Goal: Find specific page/section: Find specific page/section

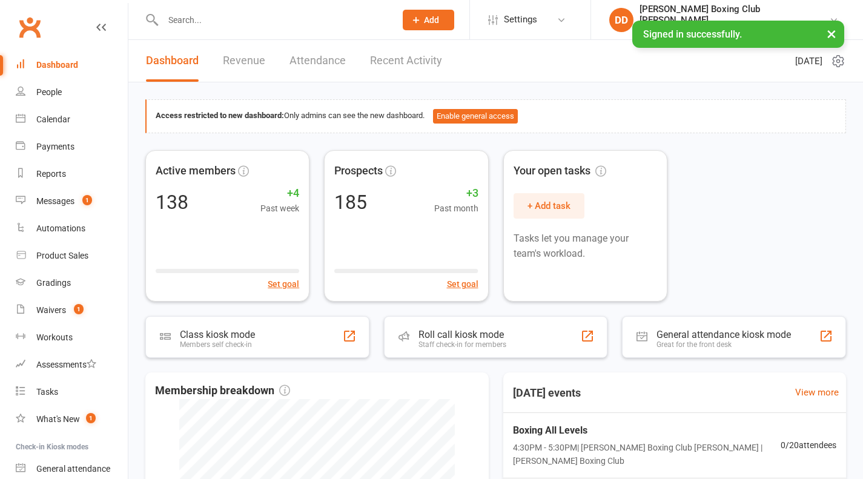
click at [213, 22] on input "text" at bounding box center [273, 20] width 228 height 17
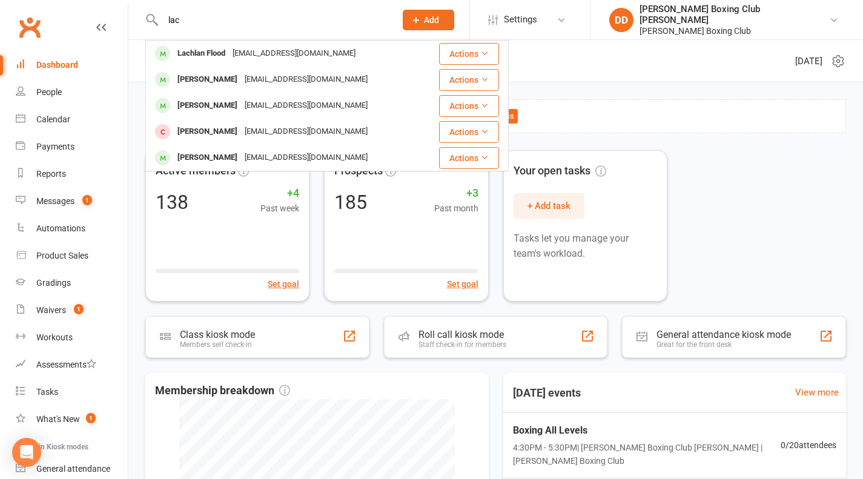
type input "lac"
click at [476, 79] on button "Actions" at bounding box center [469, 80] width 60 height 22
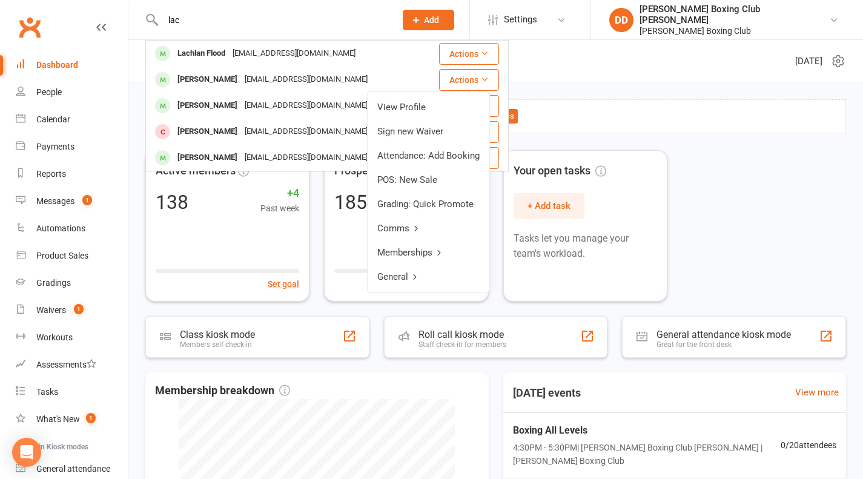
click at [425, 107] on link "View Profile" at bounding box center [429, 107] width 122 height 24
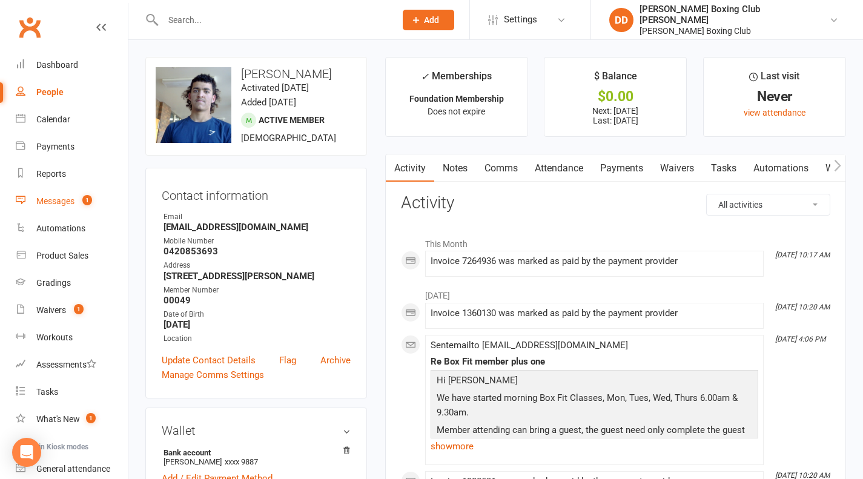
click at [53, 204] on div "Messages" at bounding box center [55, 201] width 38 height 10
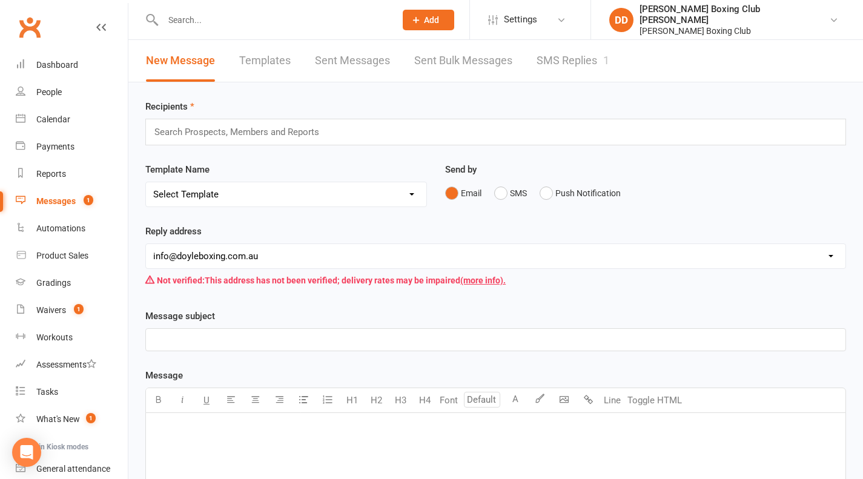
click at [191, 22] on input "text" at bounding box center [273, 20] width 228 height 17
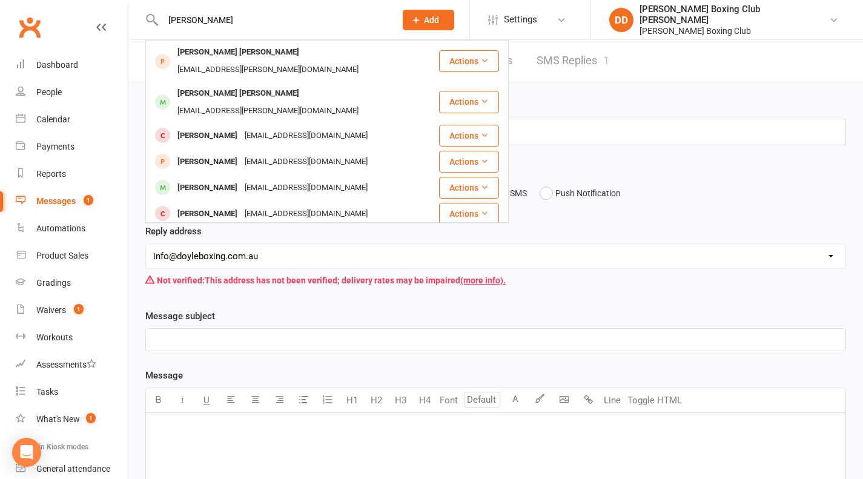
type input "[PERSON_NAME]"
click at [461, 91] on button "Actions" at bounding box center [469, 102] width 60 height 22
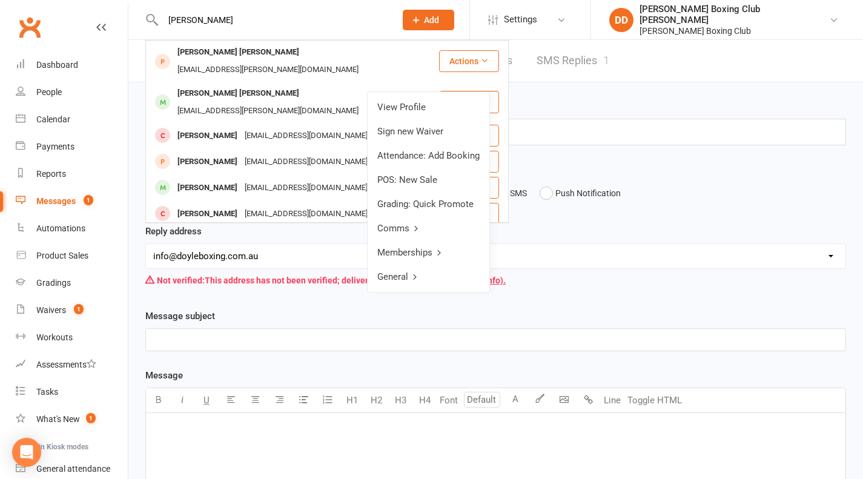
click at [439, 104] on link "View Profile" at bounding box center [429, 107] width 122 height 24
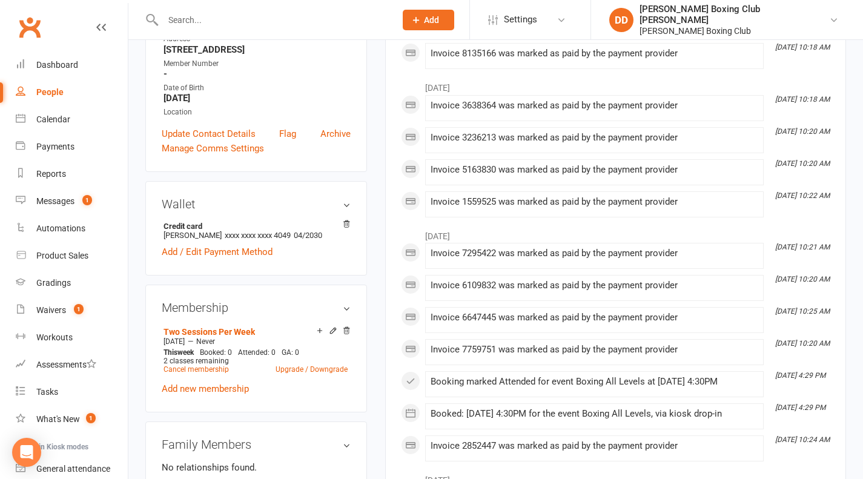
scroll to position [363, 0]
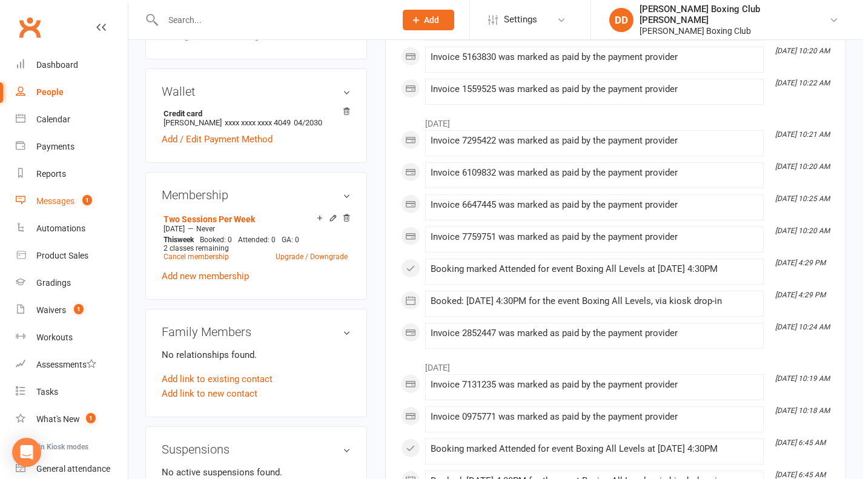
click at [62, 202] on div "Messages" at bounding box center [55, 201] width 38 height 10
